Goal: Task Accomplishment & Management: Manage account settings

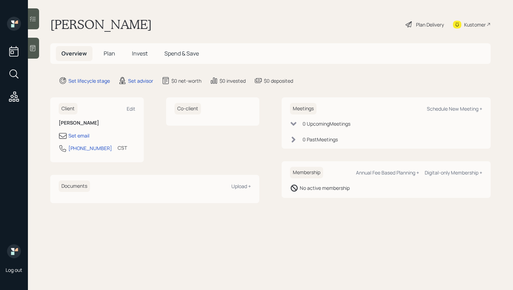
click at [203, 140] on div "Co-client" at bounding box center [213, 129] width 94 height 65
click at [358, 42] on main "Carol Payne Plan Delivery Kustomer Overview Plan Invest Spend & Save Set lifecy…" at bounding box center [270, 145] width 485 height 290
click at [468, 22] on div "Kustomer" at bounding box center [475, 24] width 22 height 7
click at [37, 50] on div at bounding box center [33, 48] width 11 height 21
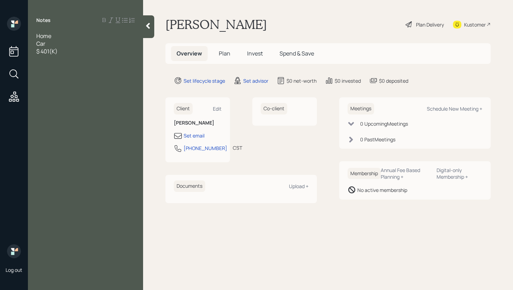
click at [38, 35] on span "Home" at bounding box center [43, 36] width 15 height 8
click at [65, 62] on div "$ 401(K)" at bounding box center [85, 59] width 98 height 8
click at [66, 42] on div "Home" at bounding box center [85, 44] width 98 height 8
click at [82, 64] on div "$ Inherited IRA" at bounding box center [85, 67] width 98 height 8
click at [68, 59] on div "$ 401(K)" at bounding box center [85, 59] width 98 height 8
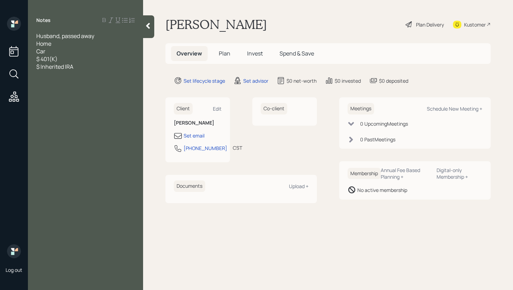
click at [59, 54] on div "Car" at bounding box center [85, 51] width 98 height 8
click at [64, 59] on div "$ 401(K)" at bounding box center [85, 59] width 98 height 8
click at [83, 67] on div "$ Inherited IRA" at bounding box center [85, 67] width 98 height 8
click at [81, 78] on div "$ Inherited IRA from deceased Husband" at bounding box center [85, 70] width 98 height 15
click at [150, 28] on icon at bounding box center [148, 25] width 7 height 7
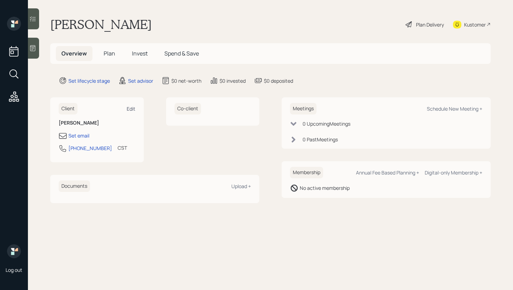
click at [129, 111] on div "Edit" at bounding box center [131, 108] width 9 height 7
select select "America/Chicago"
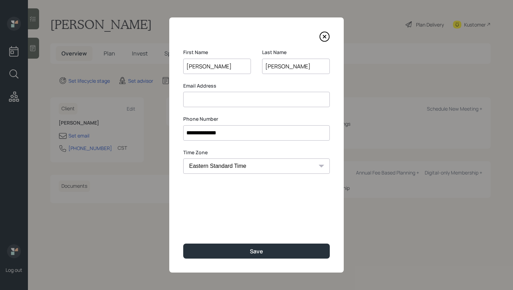
click at [206, 102] on input at bounding box center [256, 99] width 147 height 15
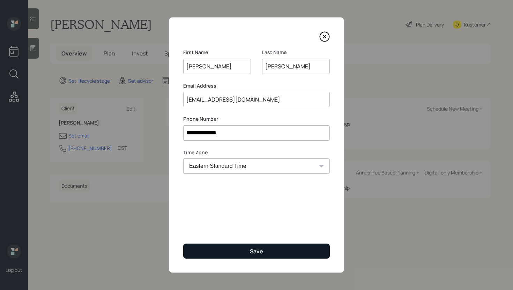
type input "bpayne2292@yahoo.com"
click at [236, 246] on button "Save" at bounding box center [256, 251] width 147 height 15
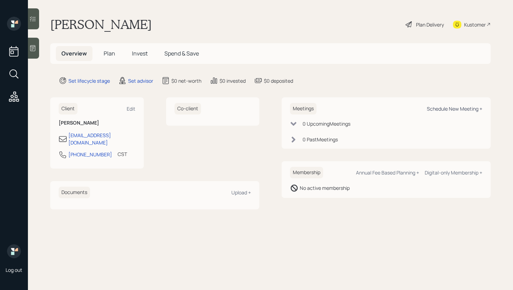
click at [461, 108] on div "Schedule New Meeting +" at bounding box center [455, 108] width 56 height 7
select select "round-robin"
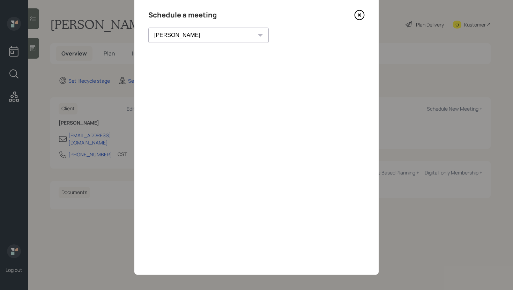
scroll to position [21, 0]
click at [356, 17] on icon at bounding box center [359, 15] width 10 height 10
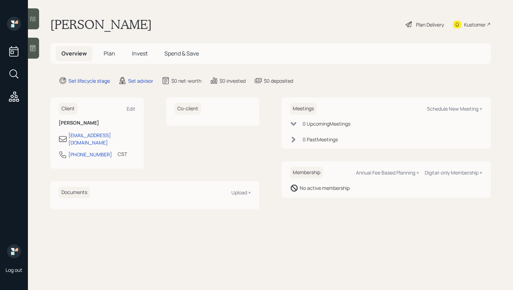
click at [472, 21] on div "Kustomer" at bounding box center [475, 24] width 22 height 7
click at [464, 28] on div "Kustomer" at bounding box center [472, 24] width 38 height 15
click at [68, 22] on h1 "Carol Payne" at bounding box center [101, 24] width 102 height 15
copy h1 "Carol"
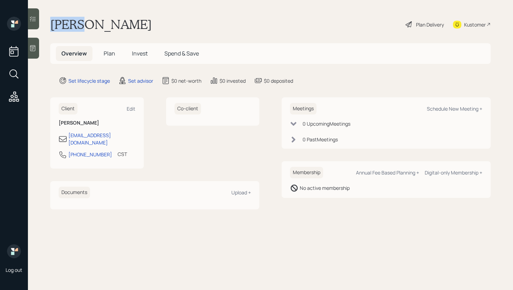
click at [105, 19] on h1 "Carol Payne" at bounding box center [101, 24] width 102 height 15
copy h1 "Payne"
drag, startPoint x: 101, startPoint y: 148, endPoint x: 69, endPoint y: 148, distance: 31.8
click at [69, 150] on div "319-750-3040 CST Currently 11:56 AM" at bounding box center [97, 156] width 77 height 13
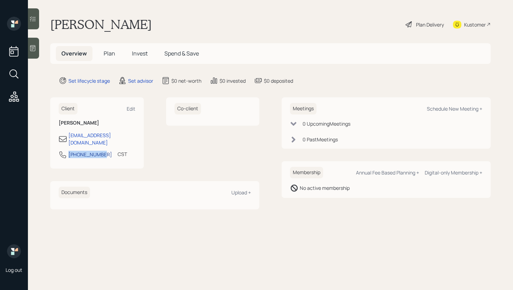
copy div "319-750-3040"
drag, startPoint x: 129, startPoint y: 137, endPoint x: 65, endPoint y: 134, distance: 64.3
click at [65, 134] on div "bpayne2292@yahoo.com" at bounding box center [97, 139] width 77 height 15
copy div "bpayne2292@yahoo.com"
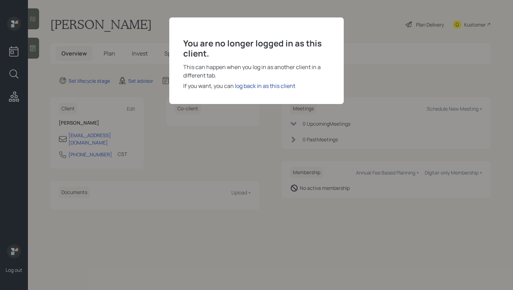
click at [262, 86] on div "log back in as this client" at bounding box center [265, 86] width 60 height 8
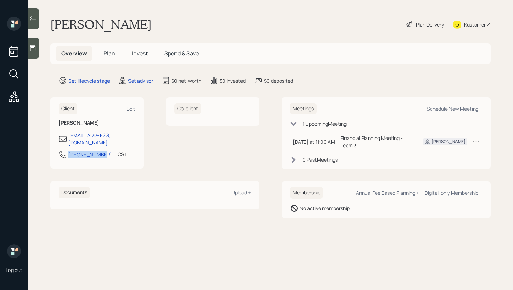
drag, startPoint x: 102, startPoint y: 149, endPoint x: 62, endPoint y: 147, distance: 39.5
click at [62, 150] on div "319-750-3040 CST Currently 11:56 AM" at bounding box center [97, 156] width 77 height 13
copy div "319-750-3040"
